Goal: Navigation & Orientation: Find specific page/section

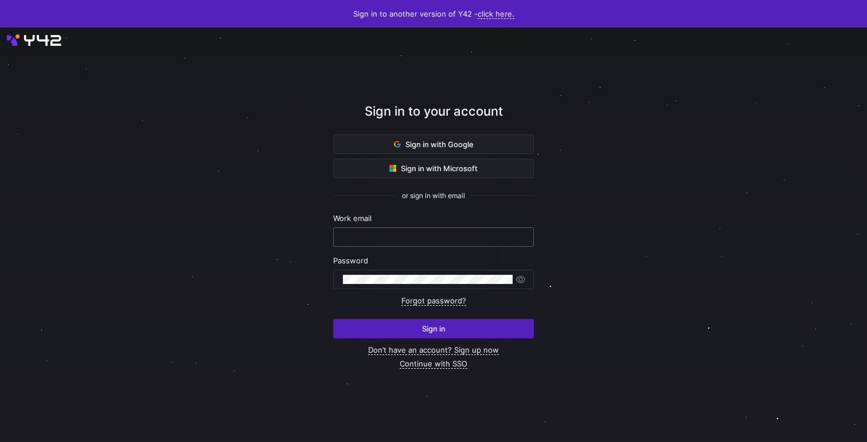
click at [396, 237] on input "text" at bounding box center [433, 237] width 181 height 9
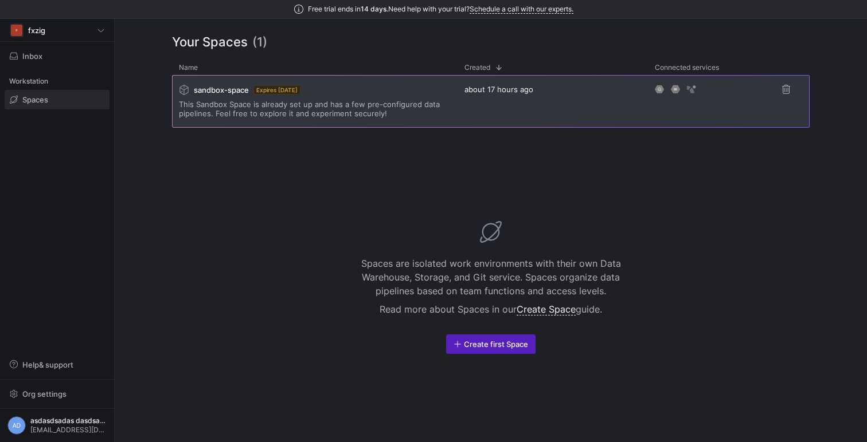
click at [394, 91] on div "sandbox-space Expires [DATE]" at bounding box center [315, 90] width 272 height 10
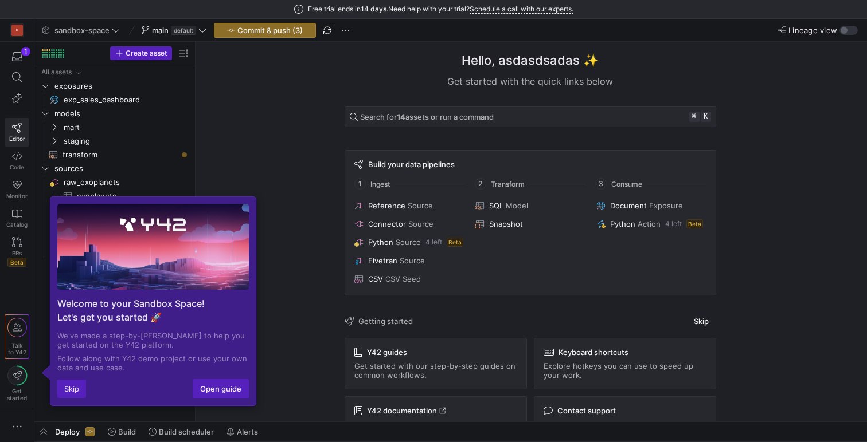
click at [62, 397] on button "Skip" at bounding box center [71, 389] width 29 height 18
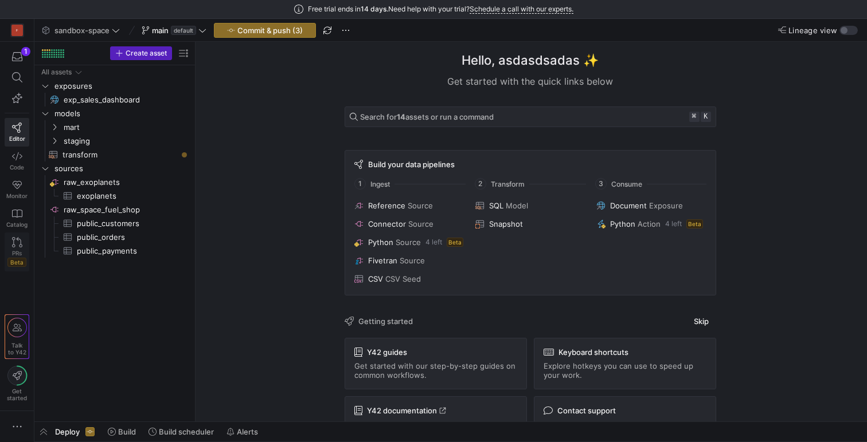
click at [18, 238] on icon at bounding box center [17, 242] width 10 height 10
